Goal: Transaction & Acquisition: Purchase product/service

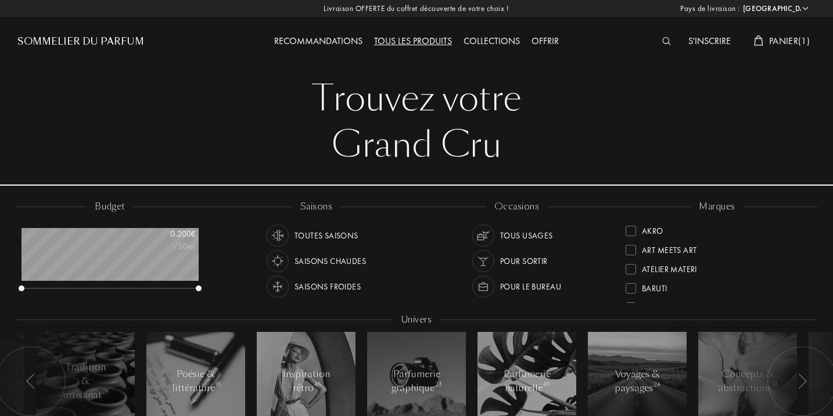
select select "FR"
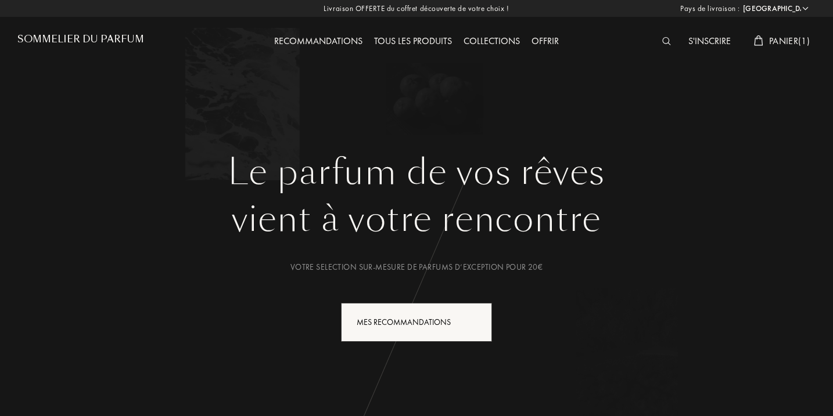
select select "FR"
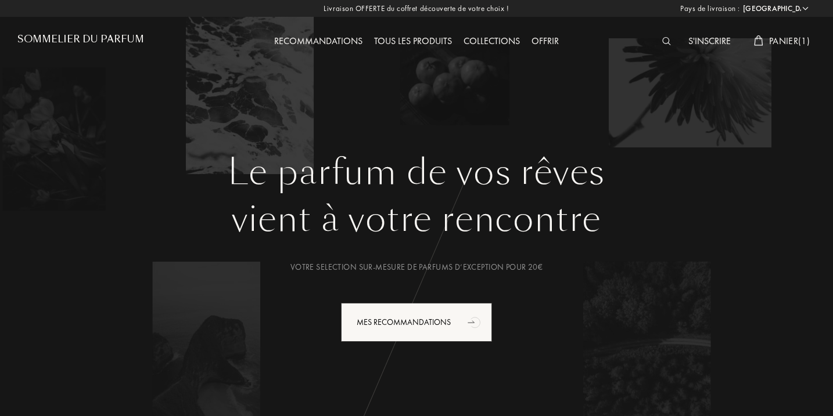
click at [798, 42] on span "Panier ( 1 )" at bounding box center [789, 41] width 41 height 12
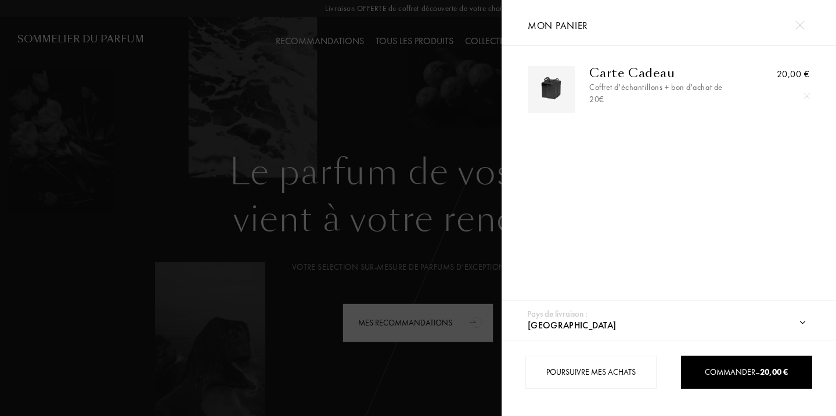
click at [800, 96] on div at bounding box center [807, 96] width 17 height 17
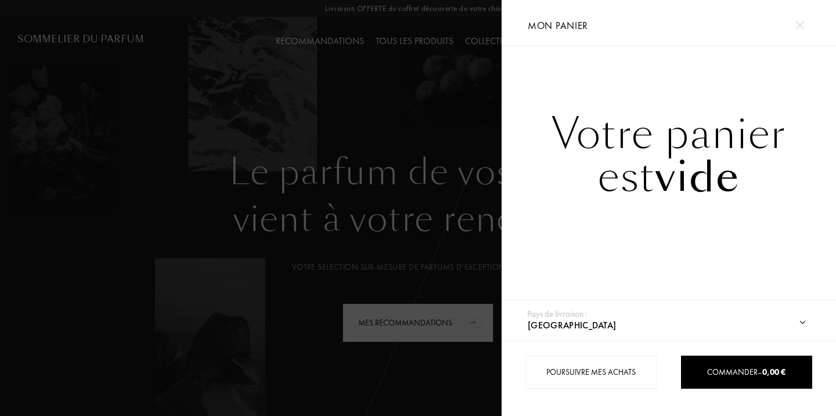
click at [801, 26] on img at bounding box center [800, 25] width 9 height 9
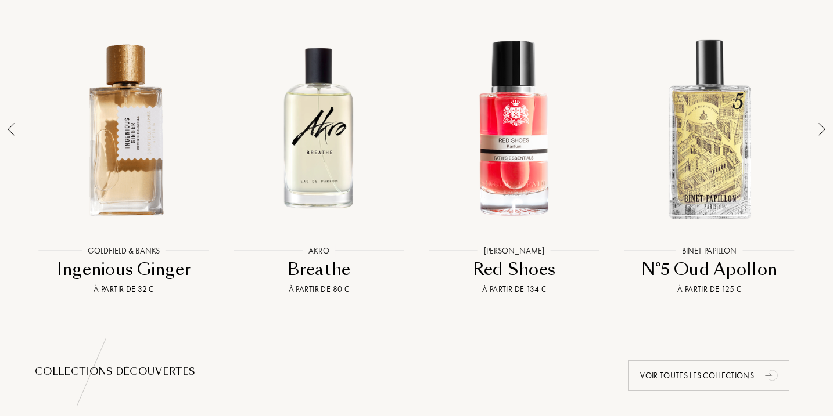
scroll to position [852, 0]
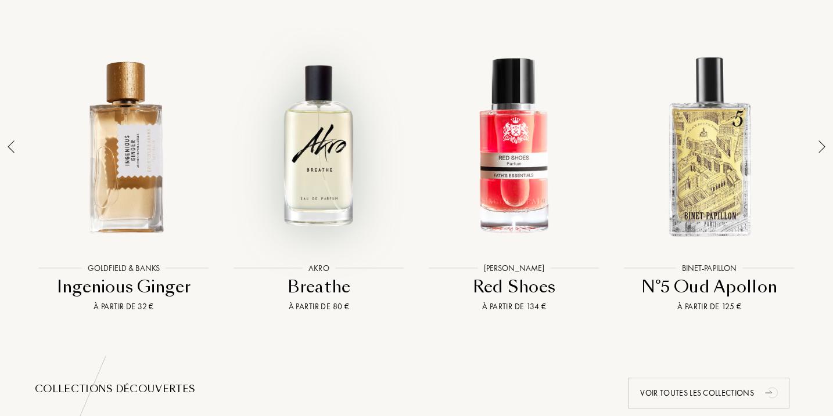
click at [318, 147] on div at bounding box center [318, 146] width 189 height 215
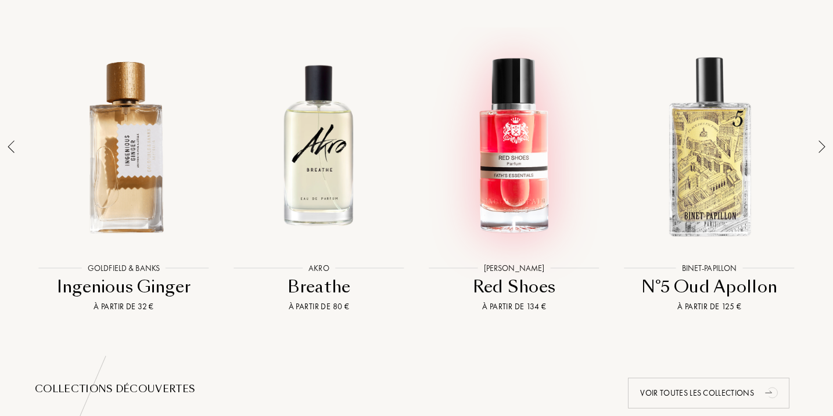
click at [491, 170] on div at bounding box center [513, 146] width 189 height 215
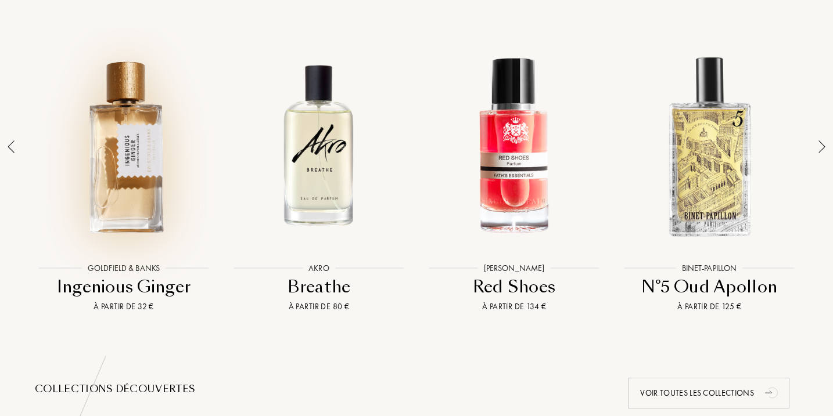
click at [188, 156] on div at bounding box center [123, 146] width 189 height 215
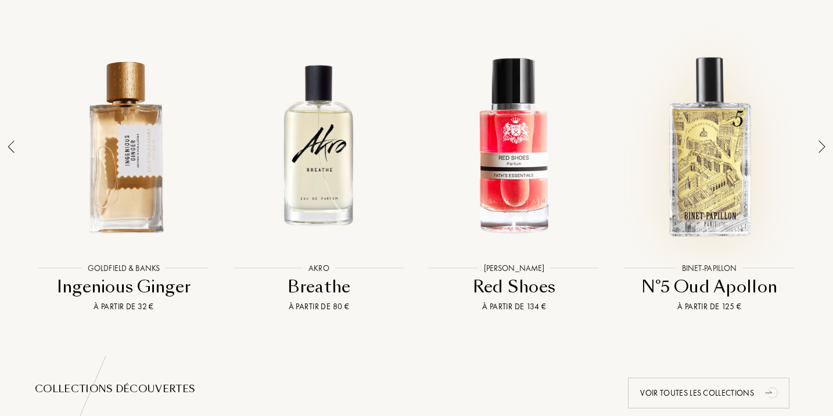
click at [727, 192] on div at bounding box center [709, 146] width 189 height 215
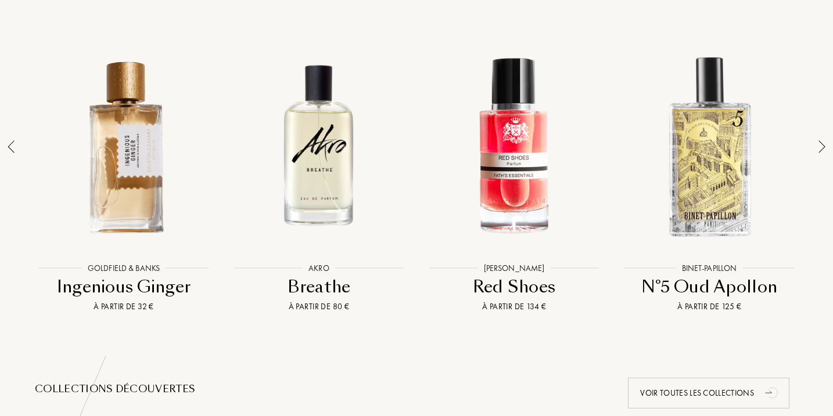
click at [823, 143] on img at bounding box center [821, 147] width 7 height 13
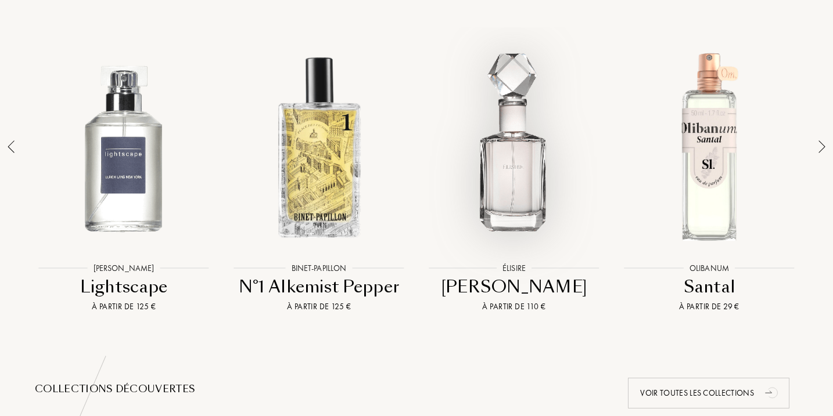
click at [593, 180] on div at bounding box center [513, 146] width 189 height 215
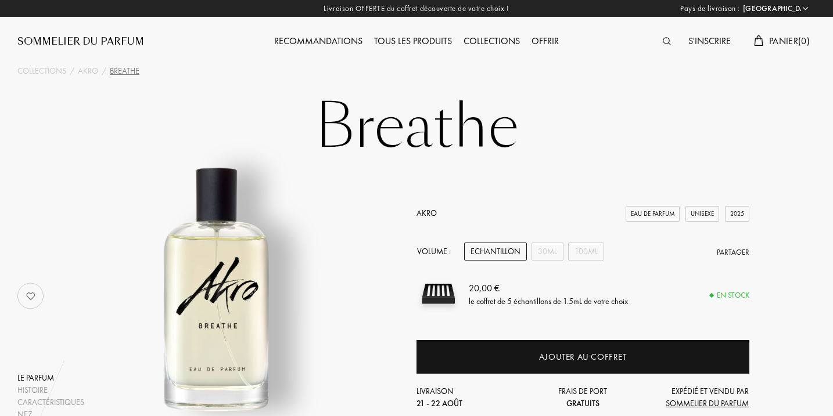
select select "FR"
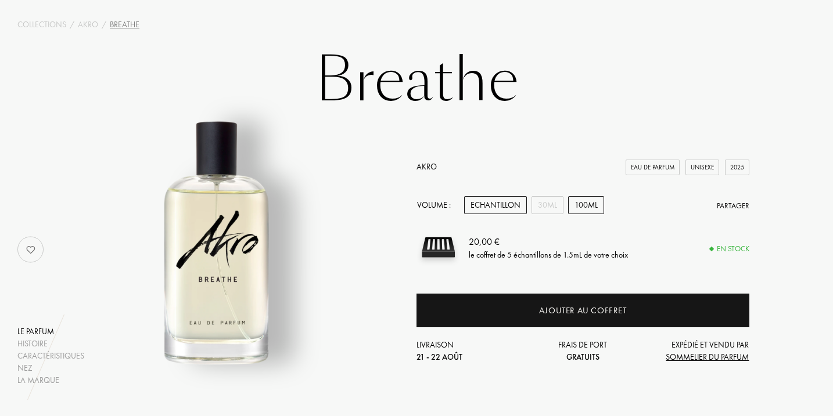
scroll to position [95, 0]
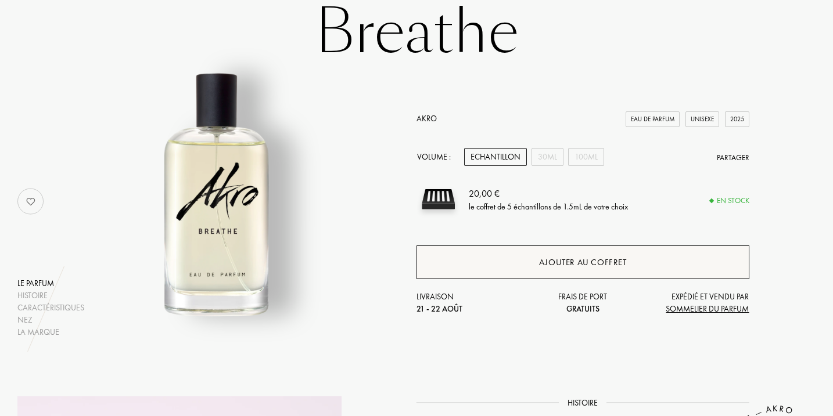
click at [568, 260] on div "Ajouter au coffret" at bounding box center [583, 262] width 88 height 13
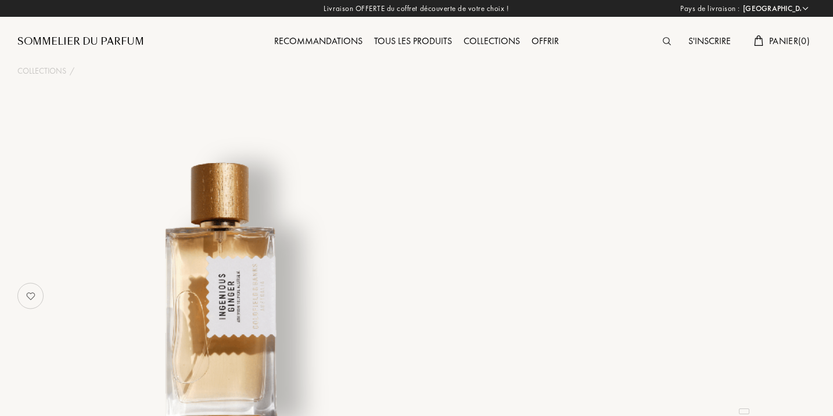
select select "FR"
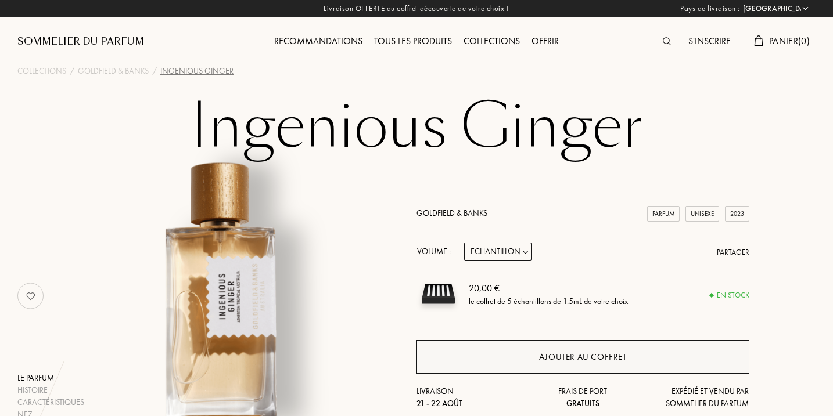
click at [464, 372] on div "Ajouter au coffret" at bounding box center [582, 357] width 333 height 34
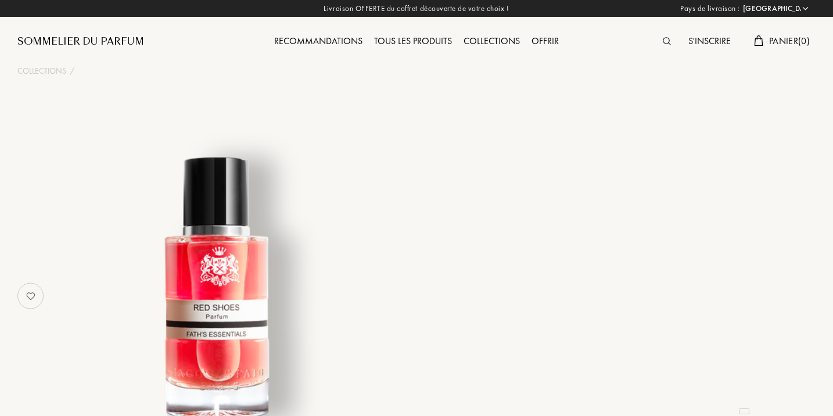
select select "FR"
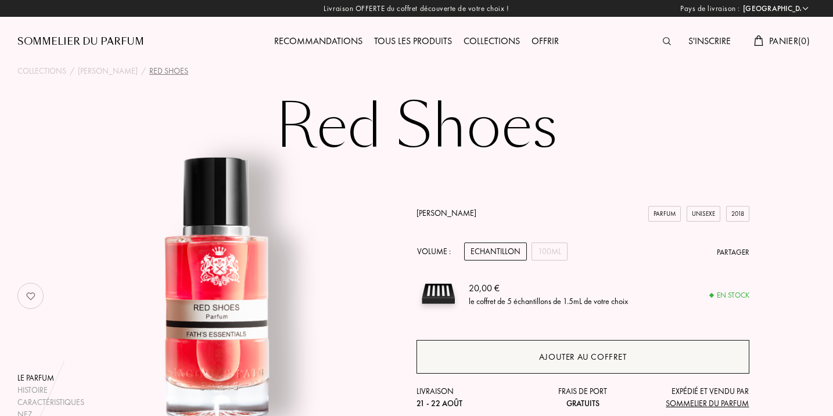
click at [508, 358] on div "Ajouter au coffret" at bounding box center [582, 357] width 333 height 34
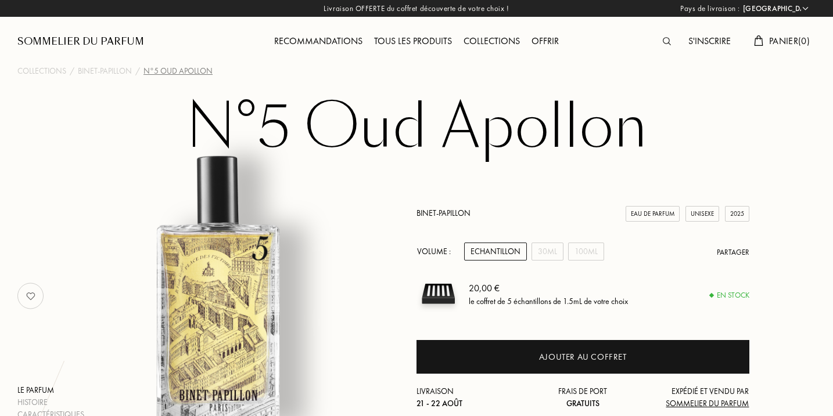
select select "FR"
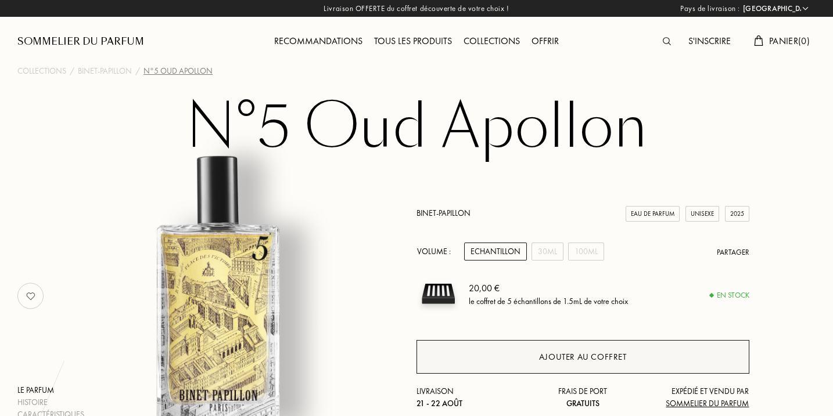
click at [474, 346] on div "Ajouter au coffret" at bounding box center [582, 357] width 333 height 34
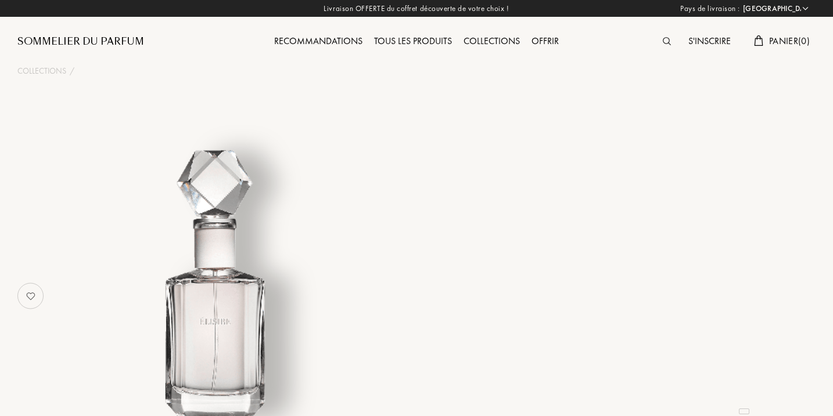
select select "FR"
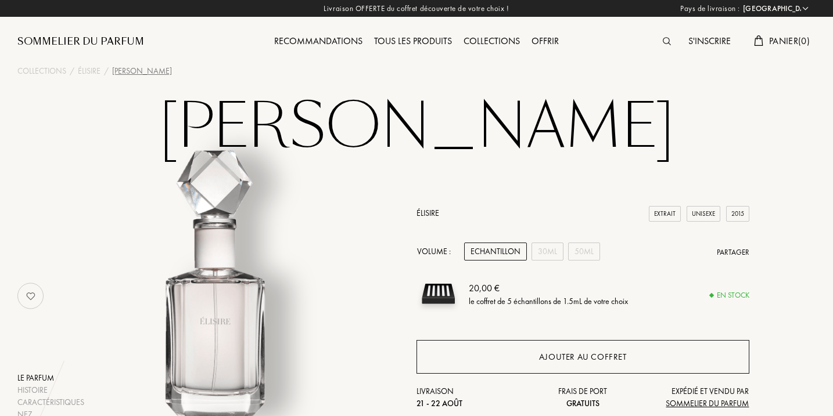
click at [480, 352] on div "Ajouter au coffret" at bounding box center [582, 357] width 333 height 34
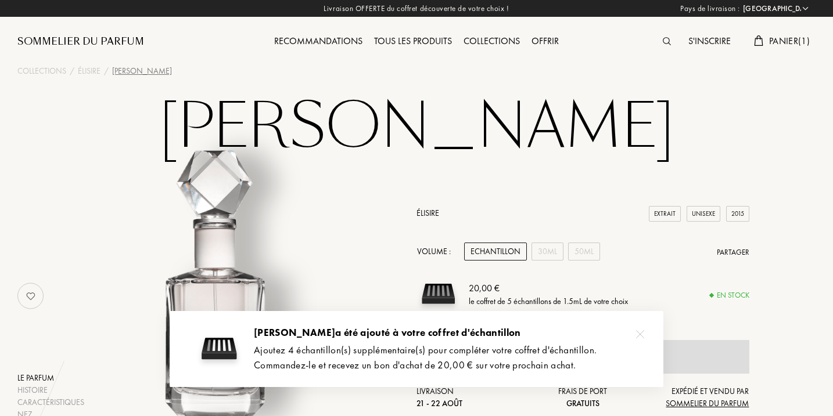
click at [786, 44] on span "Panier ( 1 )" at bounding box center [789, 41] width 41 height 12
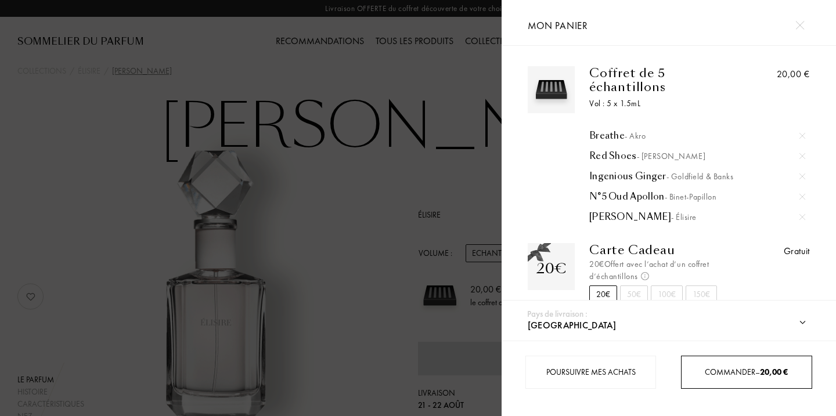
click at [722, 365] on div "Commander – 20,00 €" at bounding box center [746, 372] width 131 height 33
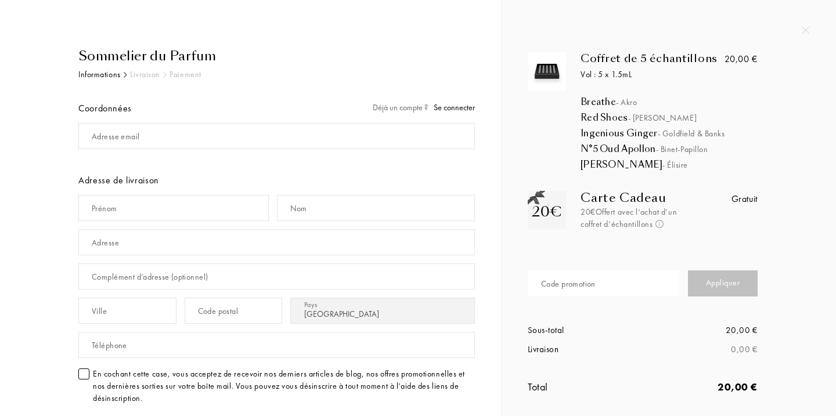
select select "FR"
click at [588, 283] on div "Code promotion" at bounding box center [568, 284] width 55 height 12
paste input "M0XYY-UGI9L"
type input "M0XYY-UGI9L"
click at [714, 277] on div "Appliquer" at bounding box center [723, 284] width 70 height 26
